Goal: Information Seeking & Learning: Understand process/instructions

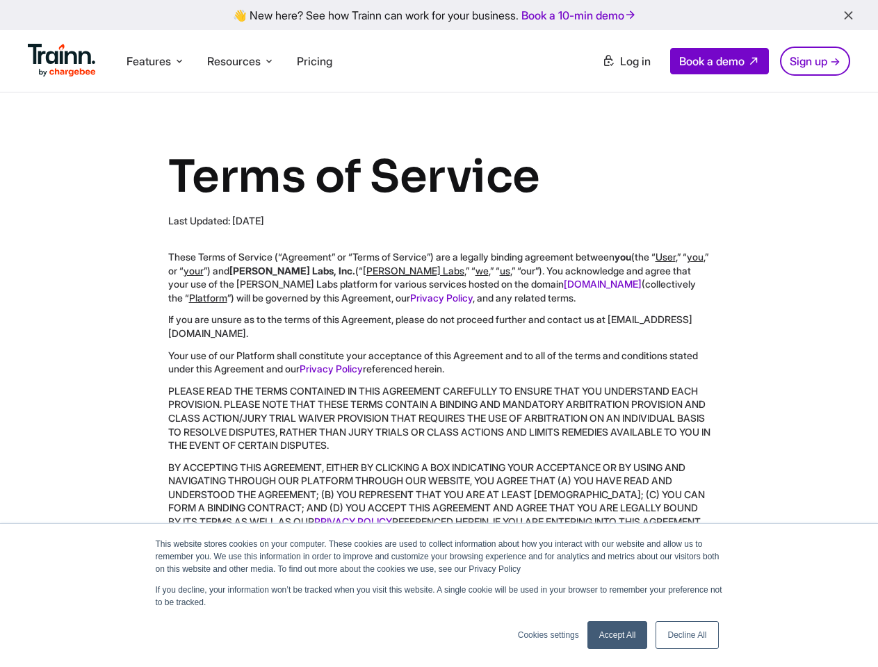
click at [848, 16] on icon "button" at bounding box center [848, 15] width 15 height 15
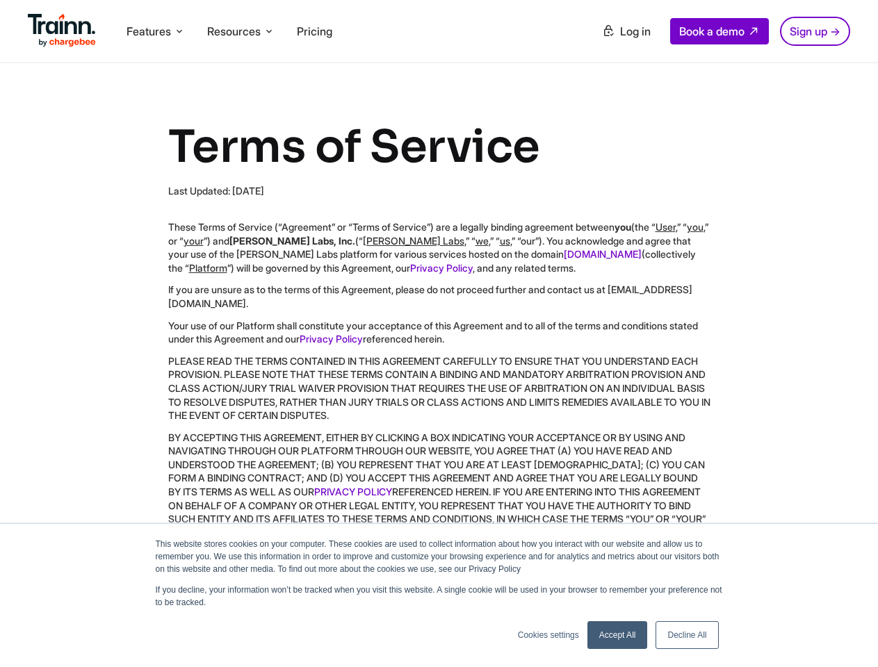
click at [156, 61] on div "Features Product Videos Create product & how-to videos in multiple languages. G…" at bounding box center [439, 31] width 878 height 62
click at [243, 61] on div "Features Product Videos Create product & how-to videos in multiple languages. G…" at bounding box center [439, 31] width 878 height 62
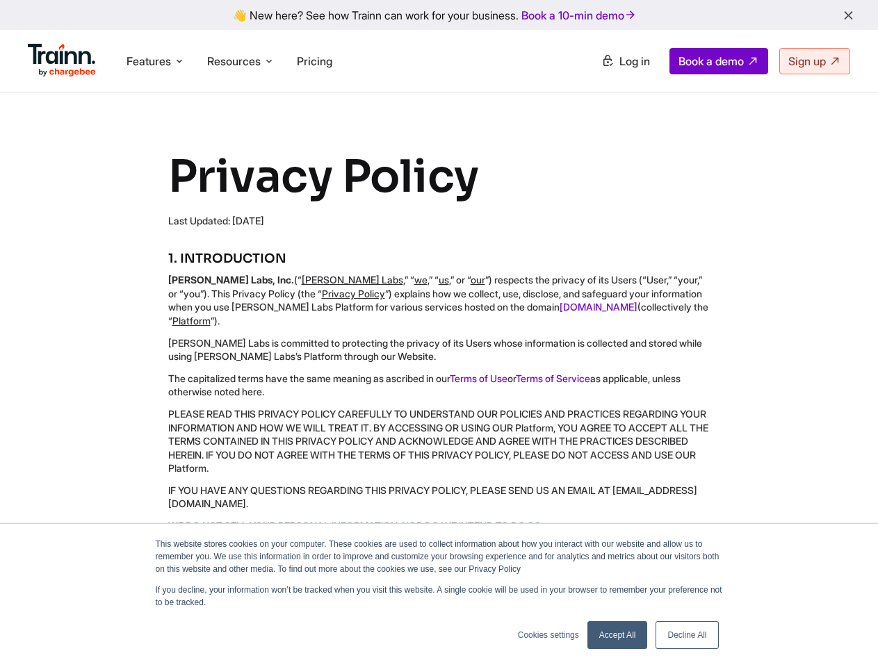
click at [848, 16] on icon "button" at bounding box center [848, 15] width 15 height 15
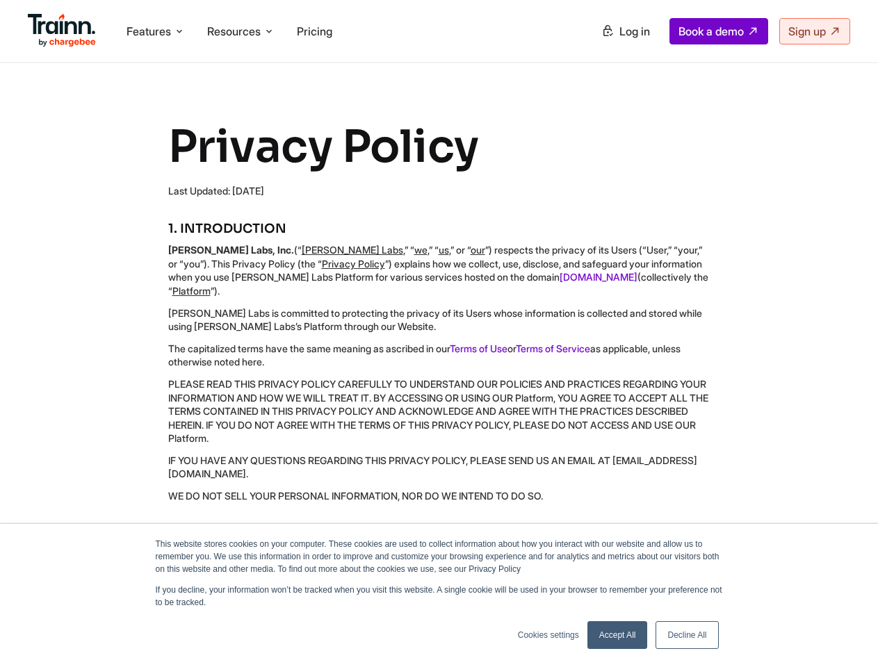
click at [156, 61] on div "Features Product Videos Create product & how-to videos in multiple languages. G…" at bounding box center [439, 31] width 878 height 62
click at [243, 61] on div "Features Product Videos Create product & how-to videos in multiple languages. G…" at bounding box center [439, 31] width 878 height 62
